Goal: Transaction & Acquisition: Book appointment/travel/reservation

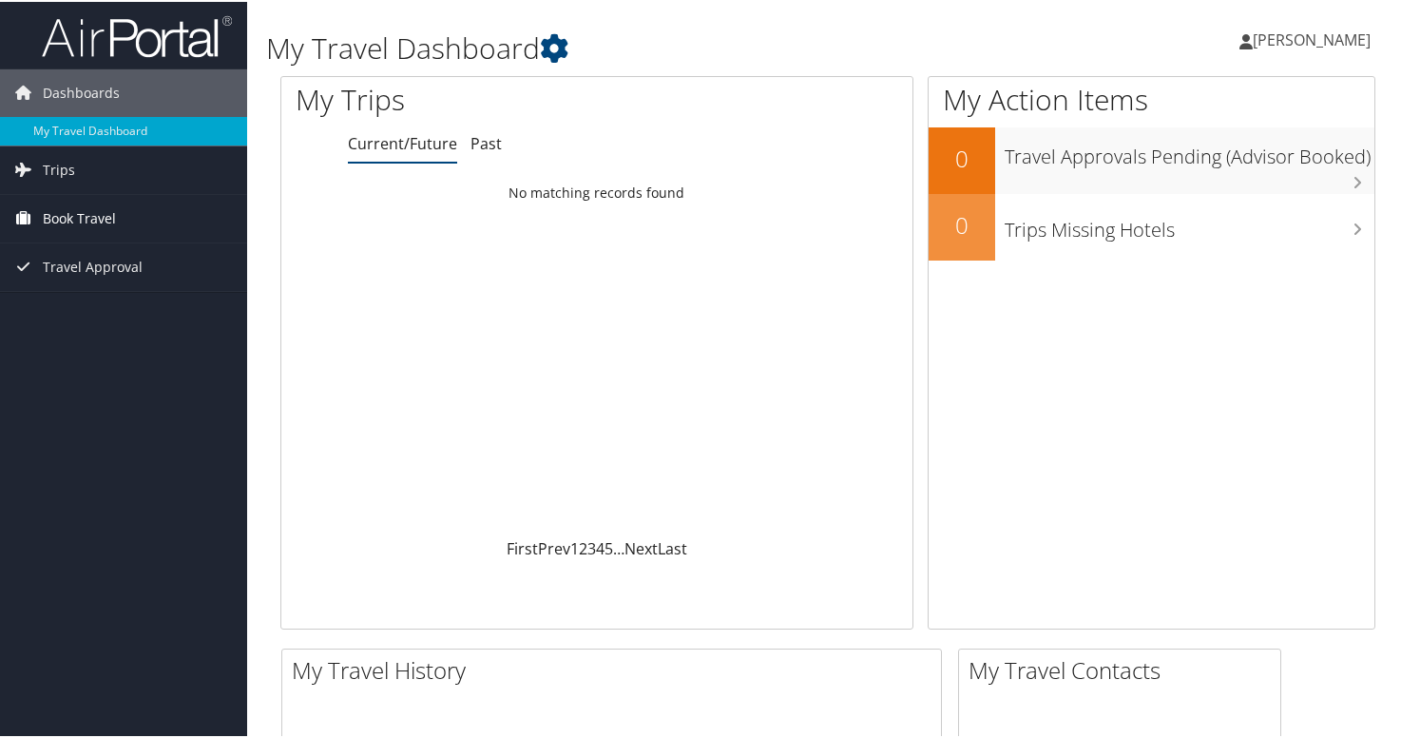
click at [88, 219] on span "Book Travel" at bounding box center [79, 217] width 73 height 48
click at [100, 280] on link "Book/Manage Online Trips" at bounding box center [123, 283] width 247 height 29
click at [67, 164] on span "Trips" at bounding box center [59, 169] width 32 height 48
click at [79, 300] on span "Book Travel" at bounding box center [79, 303] width 73 height 48
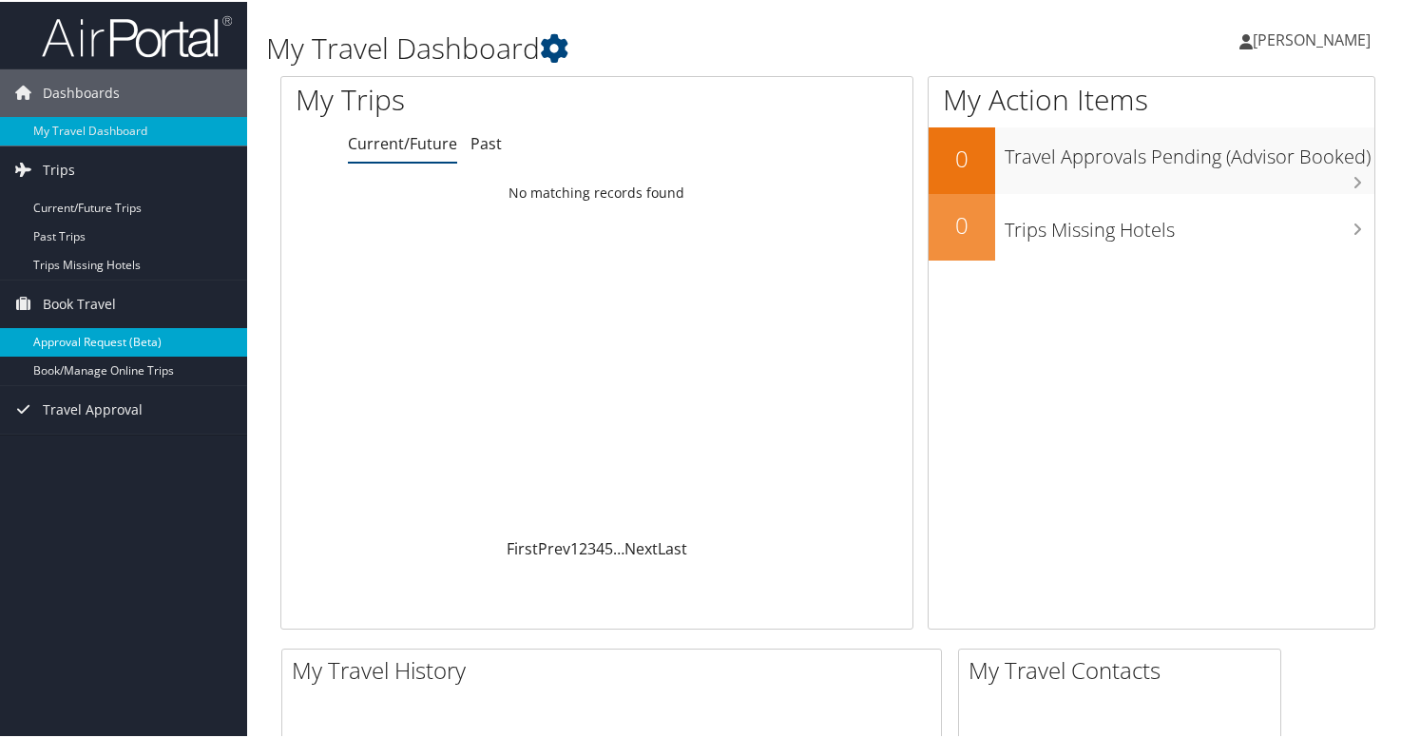
click at [111, 337] on link "Approval Request (Beta)" at bounding box center [123, 340] width 247 height 29
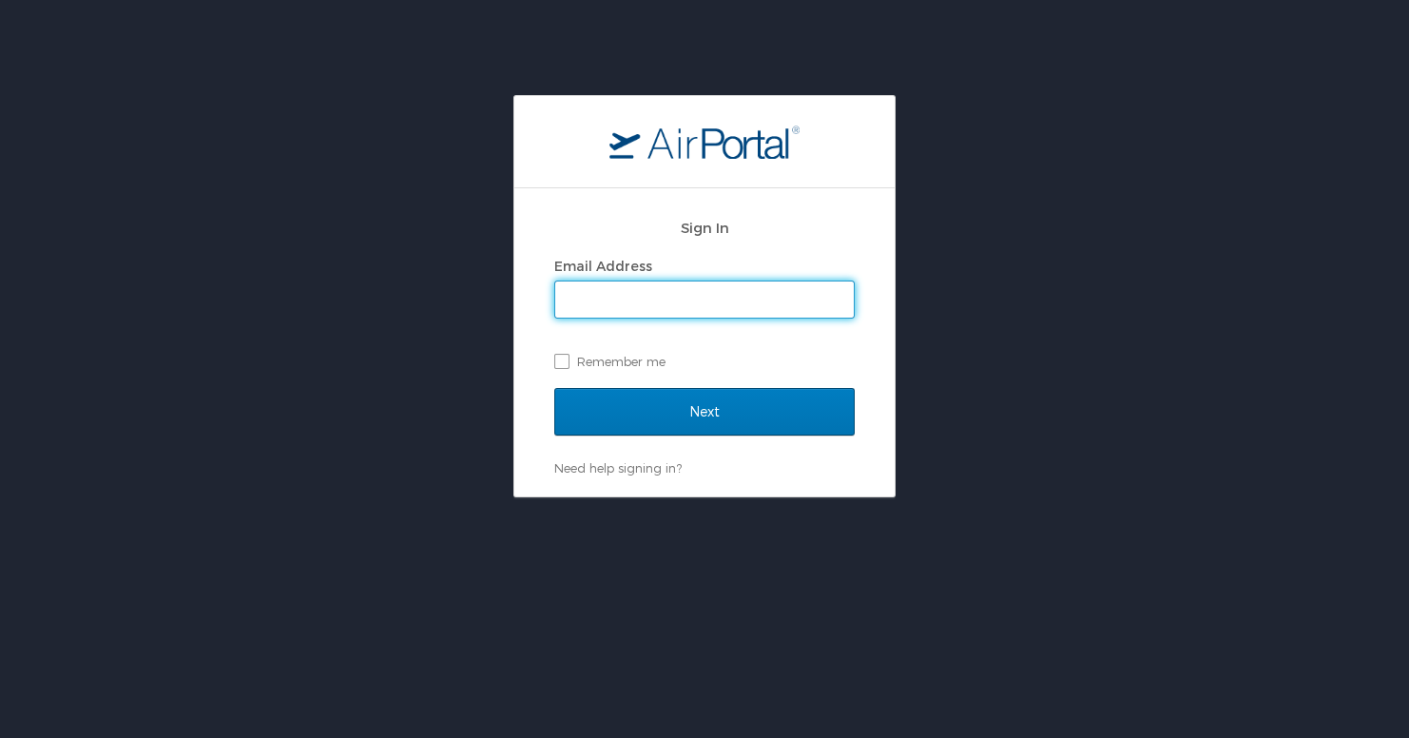
click at [647, 299] on input "Email Address" at bounding box center [704, 299] width 299 height 36
type input "jose.cadiz@howard.edu"
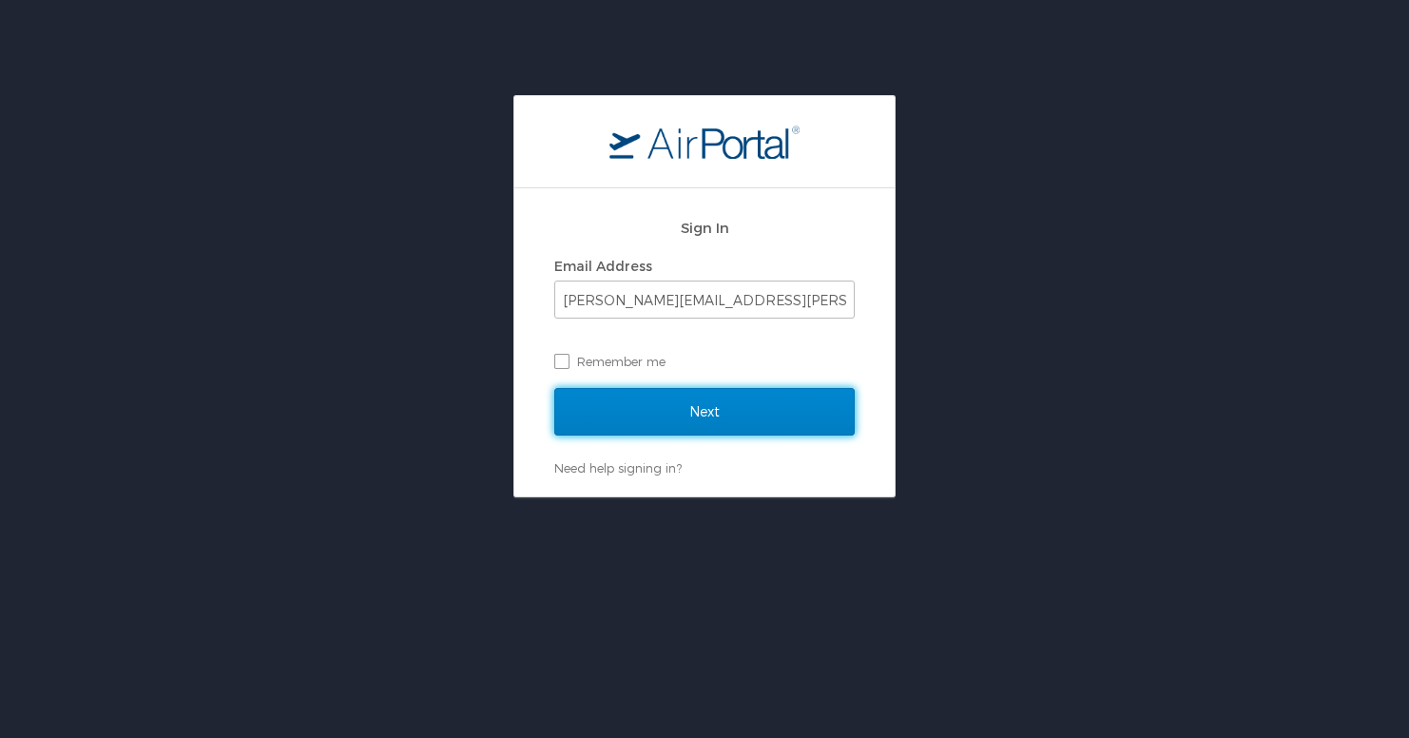
click at [688, 409] on input "Next" at bounding box center [704, 412] width 300 height 48
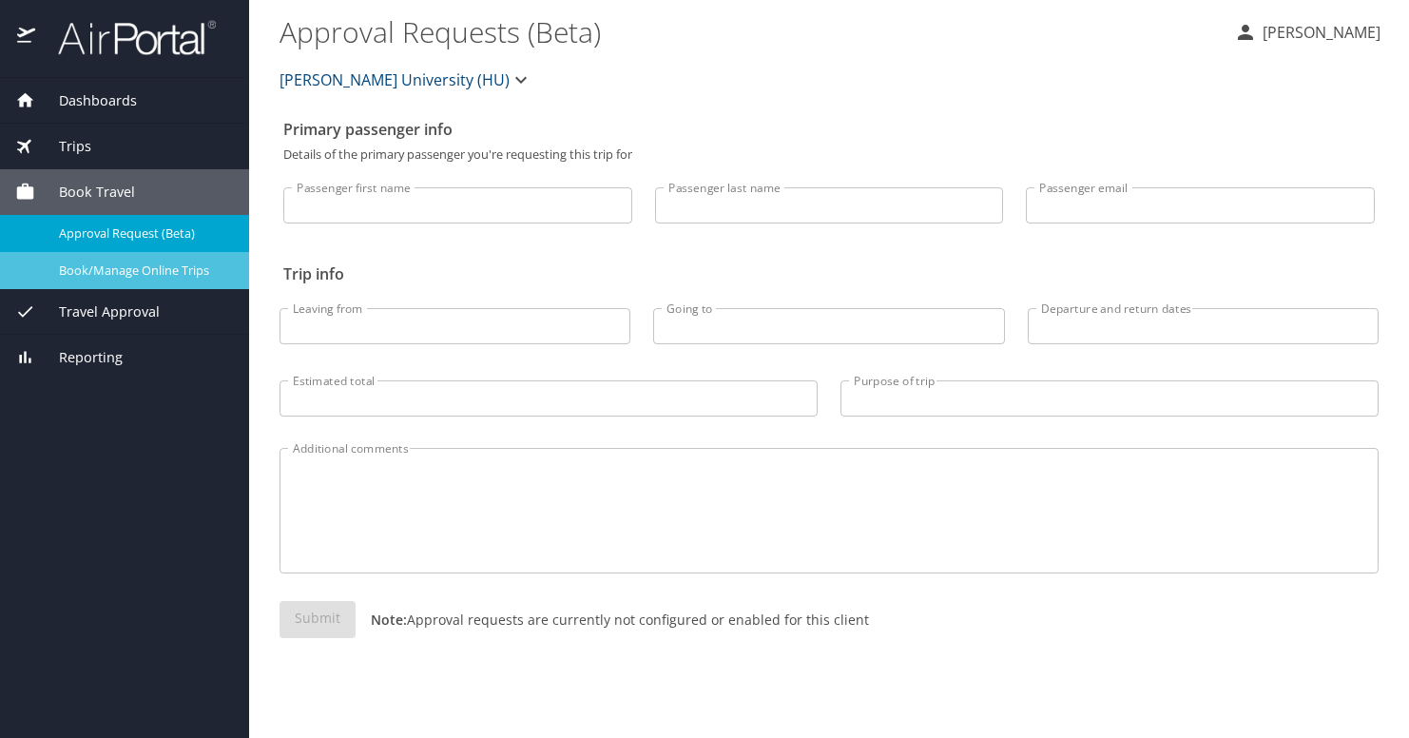
click at [131, 278] on span "Book/Manage Online Trips" at bounding box center [142, 270] width 167 height 18
